Goal: Communication & Community: Answer question/provide support

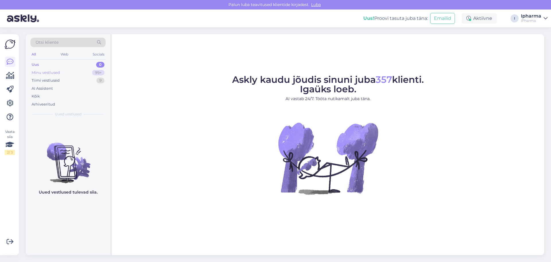
click at [50, 73] on div "Minu vestlused" at bounding box center [46, 73] width 28 height 6
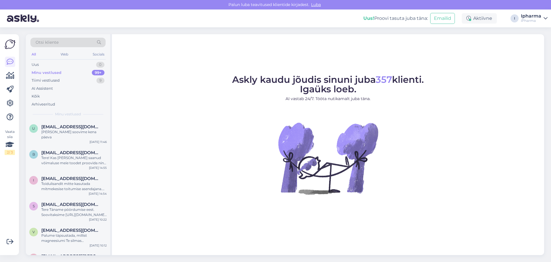
click at [57, 42] on span "Otsi kliente" at bounding box center [47, 42] width 23 height 6
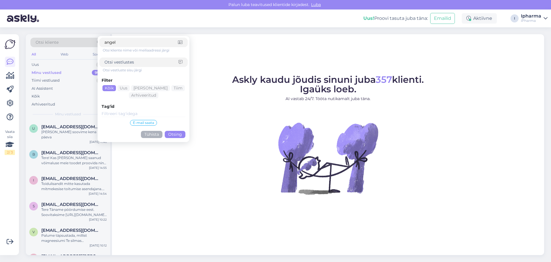
type input "[PERSON_NAME]"
click button "Otsing" at bounding box center [175, 134] width 21 height 7
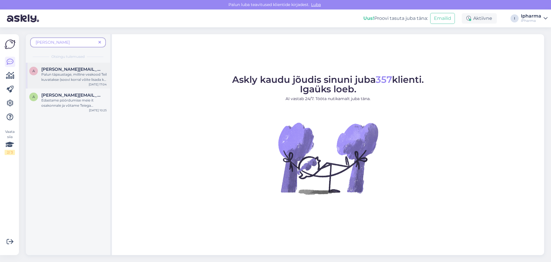
click at [64, 74] on div "Palun täpsustage, milline veakood Teil kuvatakse (soovi korral võite lisada ka …" at bounding box center [73, 77] width 65 height 10
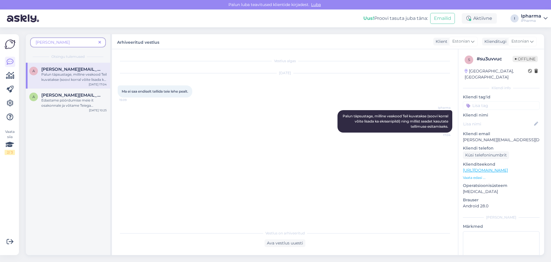
click at [53, 74] on div "Palun täpsustage, milline veakood Teil kuvatakse (soovi korral võite lisada ka …" at bounding box center [73, 77] width 65 height 10
click at [61, 100] on div "Edastame pöördumise meie it osakonnale ja võtame Teiega ühendust, kui oleme vas…" at bounding box center [73, 103] width 65 height 10
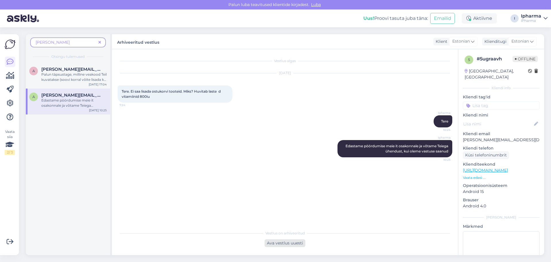
click at [285, 243] on div "Ava vestlus uuesti" at bounding box center [285, 243] width 41 height 8
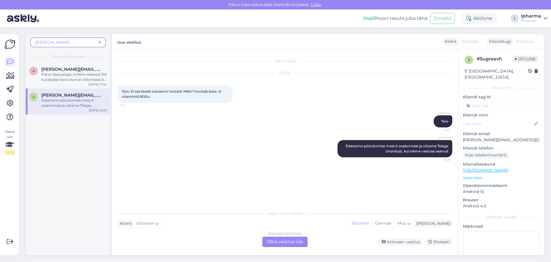
click at [285, 239] on div "Estonian to Estonian Võta vestlus üle" at bounding box center [284, 241] width 45 height 10
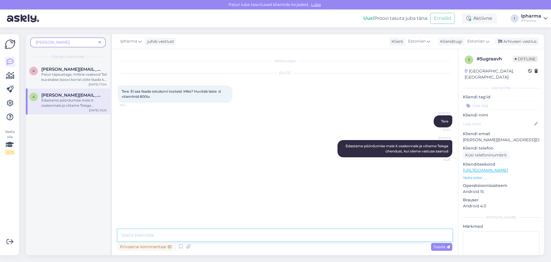
click at [156, 237] on textarea at bounding box center [285, 235] width 335 height 12
paste textarea "Tegemist peab olema lokaalse probellmiga. Hetkel kõik süsteemid toimivad ja tel…"
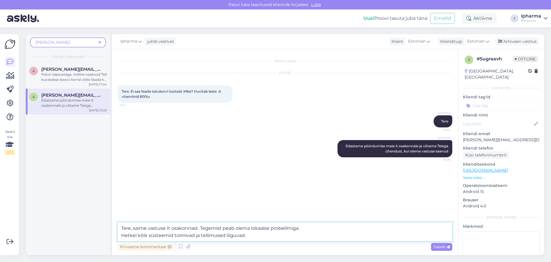
click at [288, 225] on textarea "Tere, saime vastuse It osakonnast. Tegemist peab olema lokaalse probellmiga. He…" at bounding box center [285, 231] width 335 height 19
click at [248, 234] on textarea "Tere, saime vastuse It osakonnast. Tegemist peab olema lokaalse probleemiga. He…" at bounding box center [285, 231] width 335 height 19
type textarea "Tere, saime vastuse It osakonnast. Tegemist peab olema lokaalse probleemiga. He…"
click at [445, 245] on span "Saada" at bounding box center [442, 246] width 17 height 5
